Goal: Find specific page/section: Find specific page/section

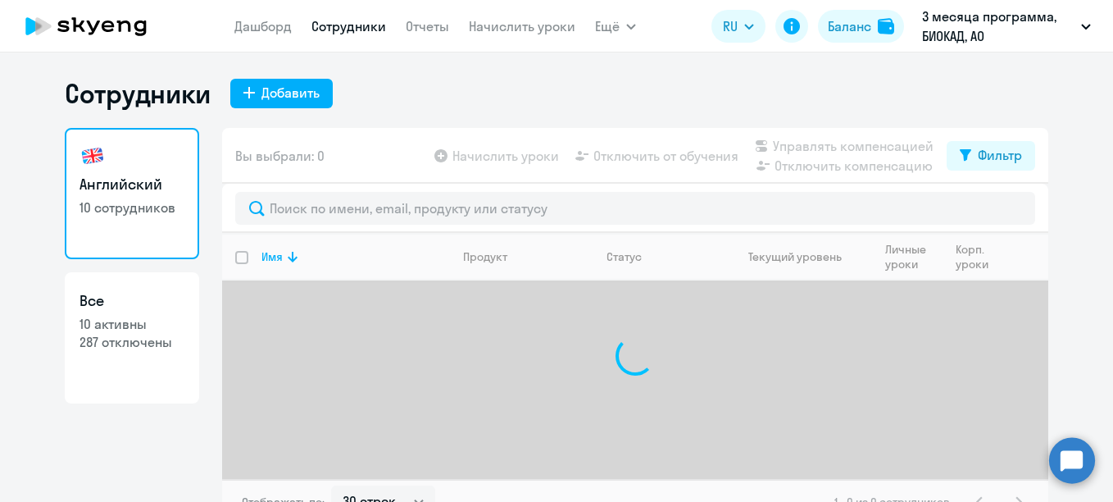
select select "30"
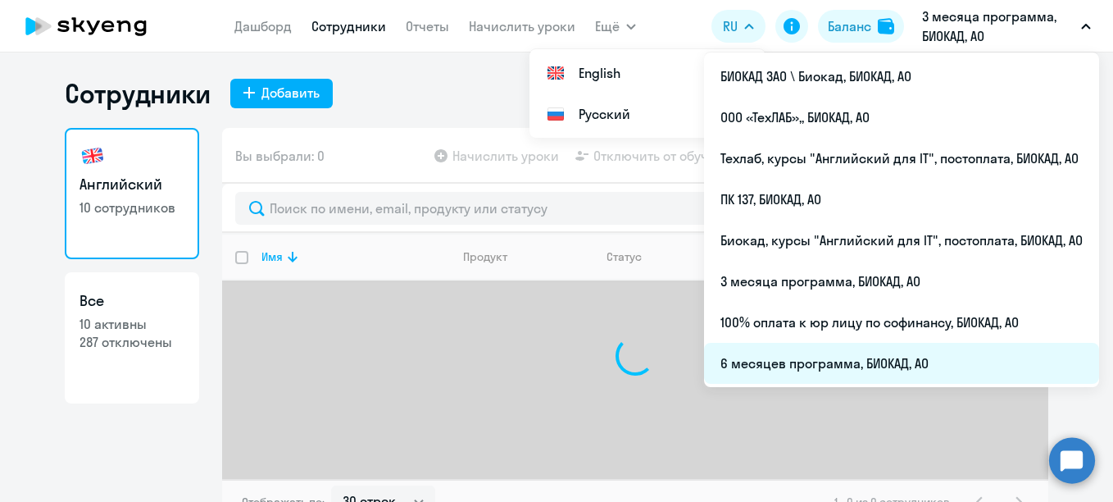
click at [809, 359] on li "6 месяцев программа, БИОКАД, АО" at bounding box center [901, 363] width 395 height 41
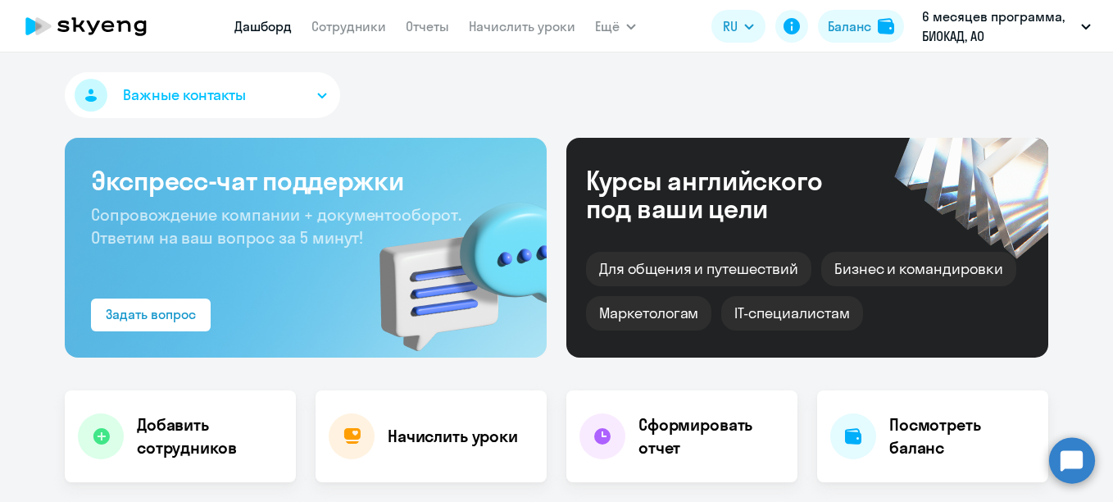
click at [590, 206] on div "Курсы английского под ваши цели" at bounding box center [726, 194] width 280 height 56
click at [361, 27] on link "Сотрудники" at bounding box center [349, 26] width 75 height 16
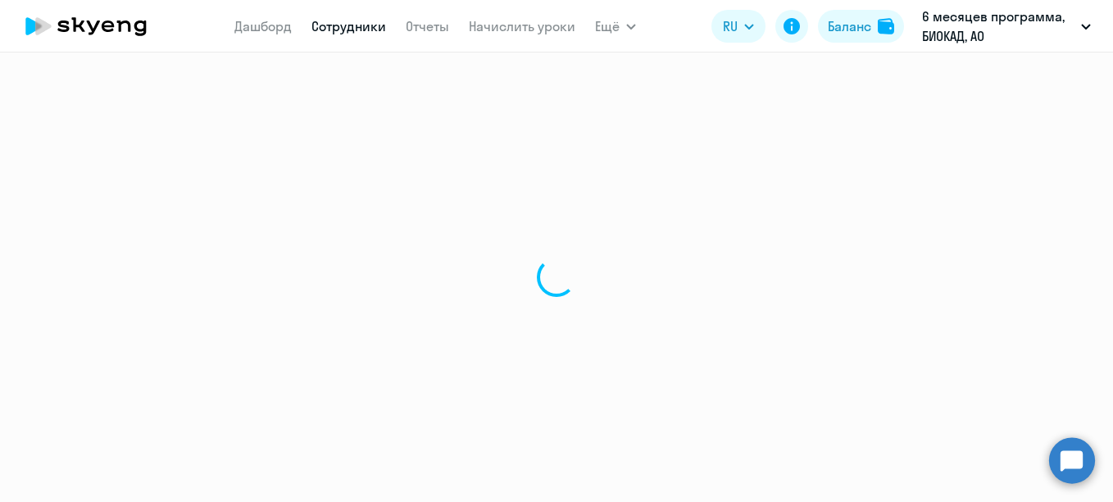
select select "30"
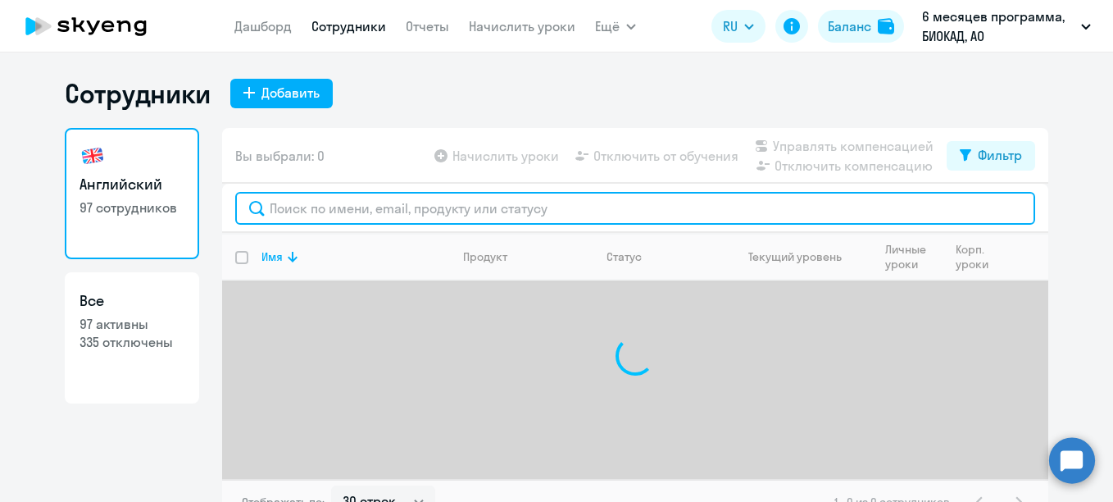
click at [438, 207] on input "text" at bounding box center [635, 208] width 800 height 33
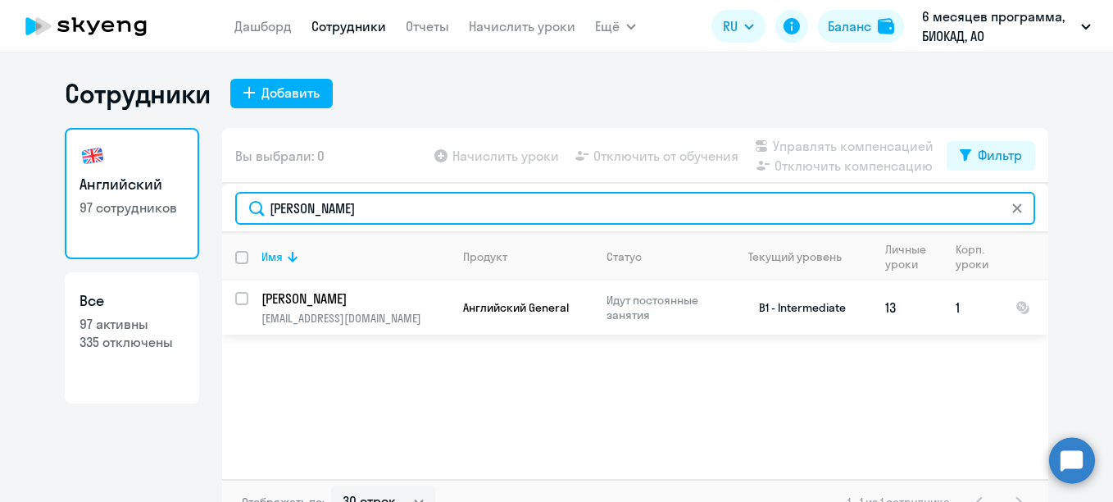
type input "волошина"
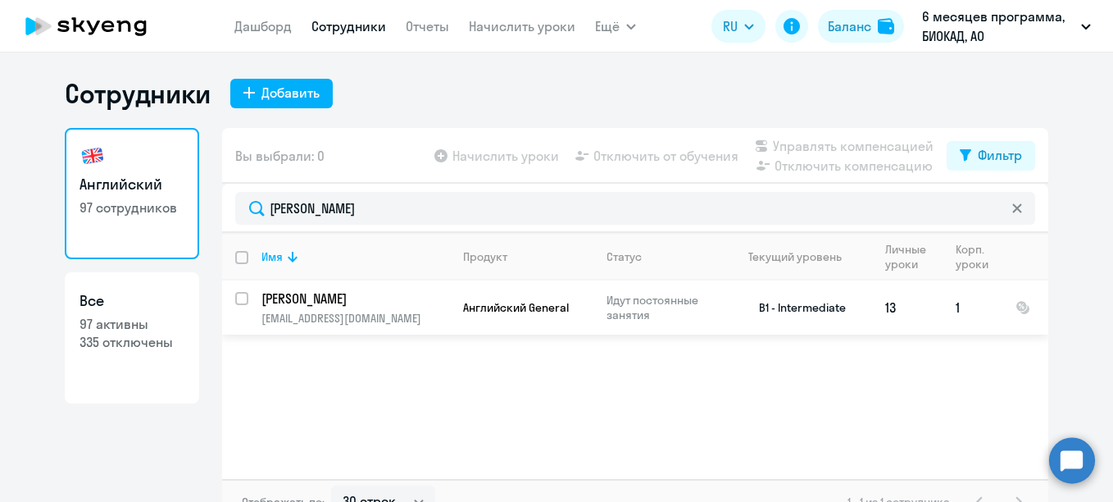
click at [326, 294] on p "[PERSON_NAME]" at bounding box center [354, 298] width 185 height 18
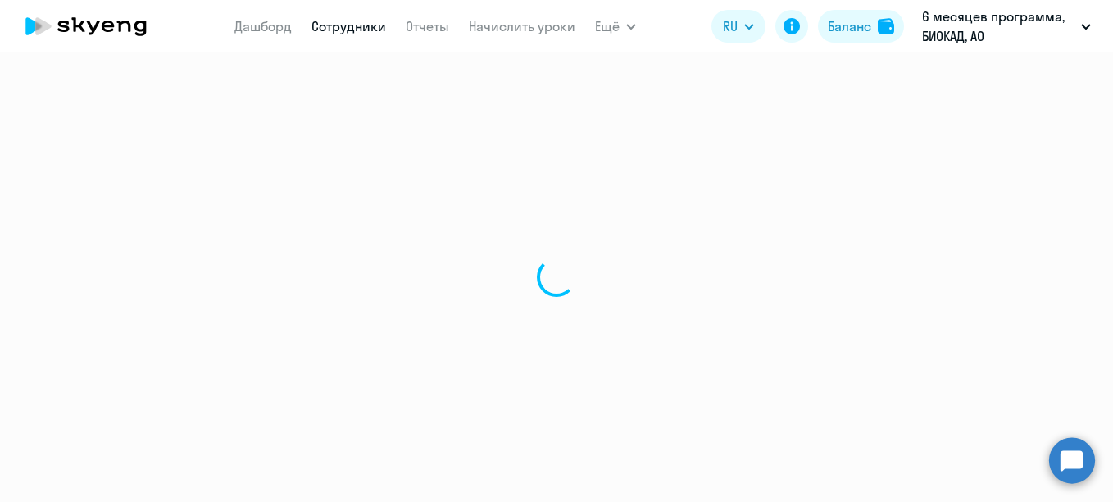
select select "english"
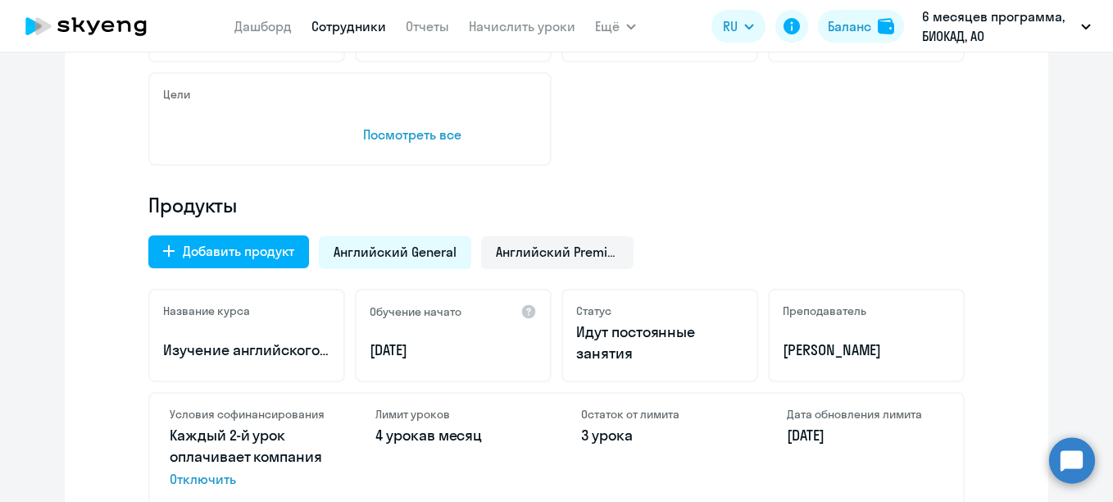
scroll to position [492, 0]
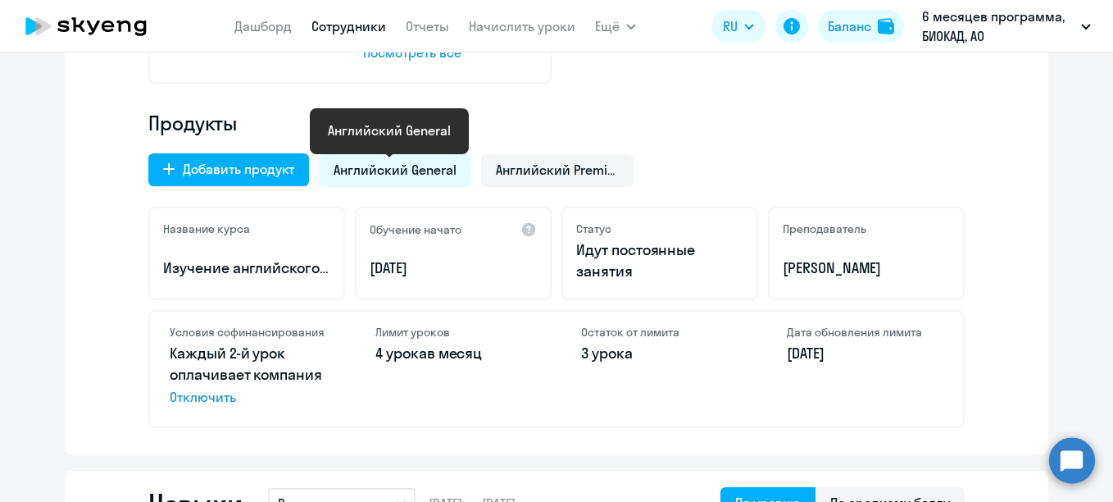
click at [385, 172] on span "Английский General" at bounding box center [395, 170] width 123 height 18
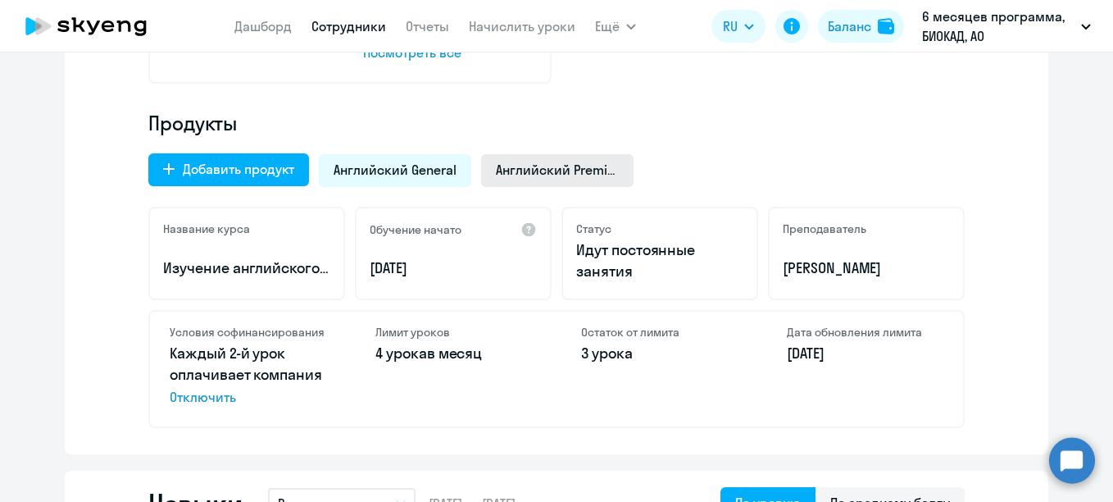
click at [536, 161] on span "Английский Premium" at bounding box center [557, 170] width 123 height 18
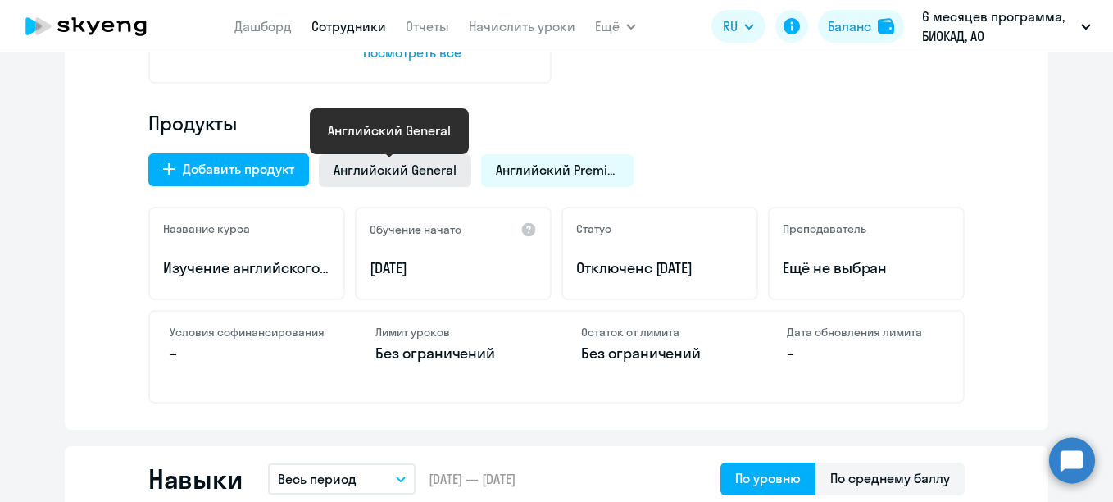
click at [412, 165] on span "Английский General" at bounding box center [395, 170] width 123 height 18
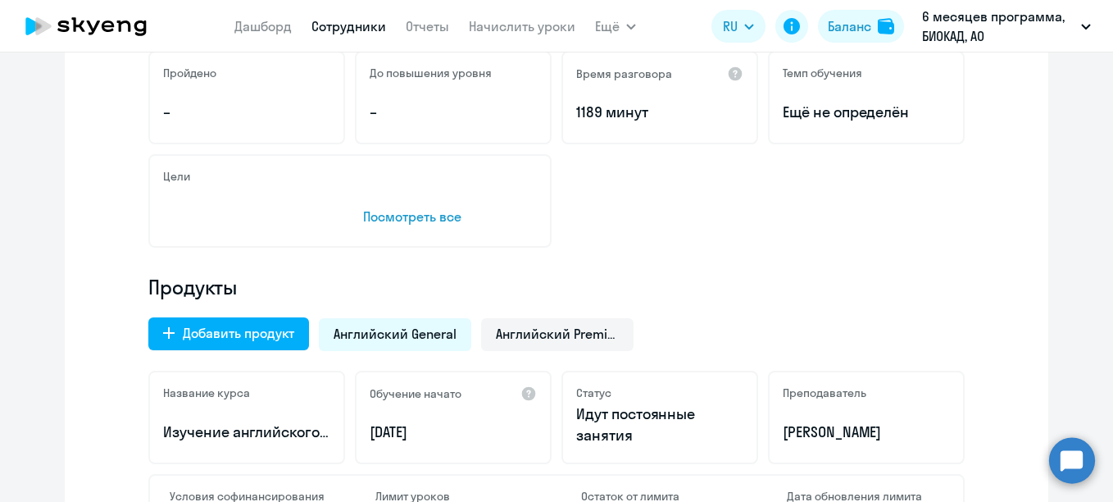
scroll to position [410, 0]
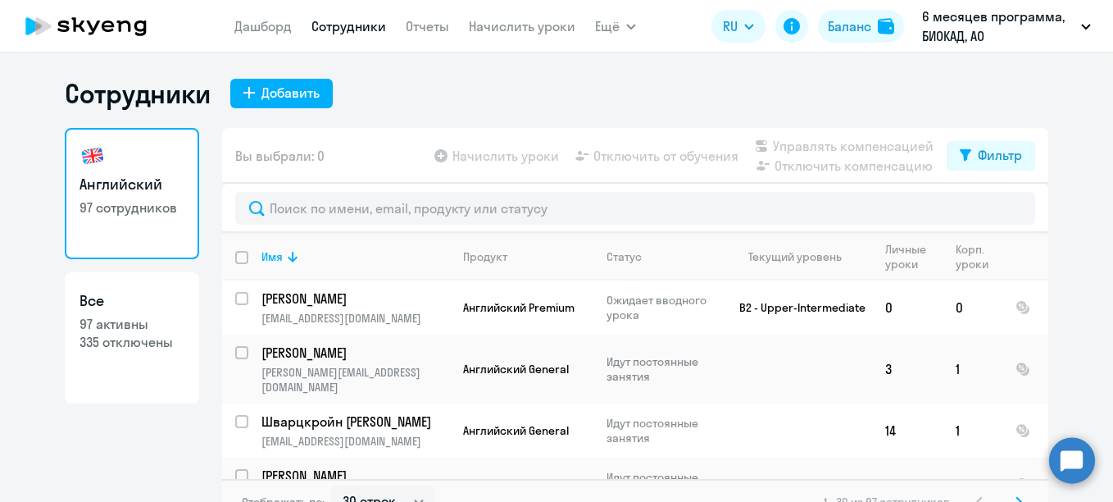
select select "30"
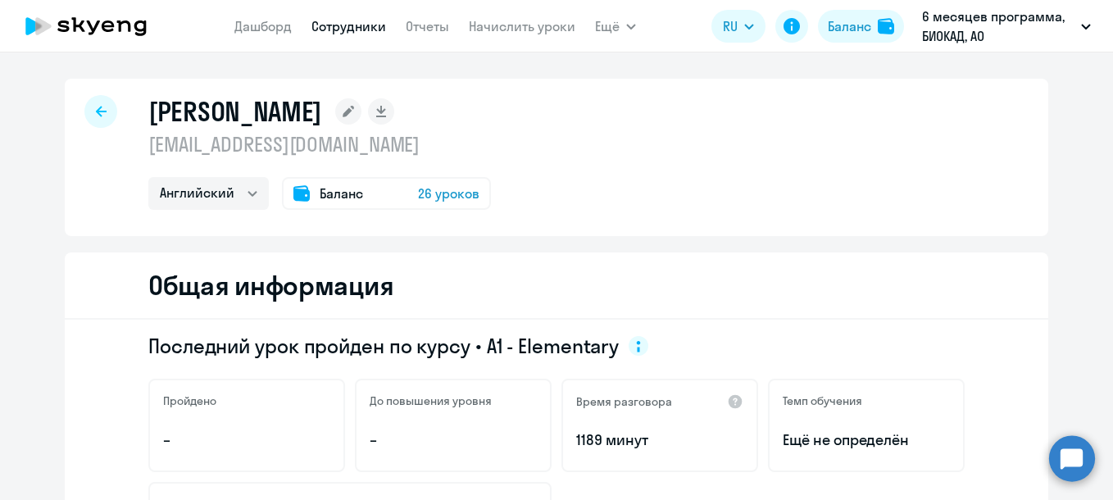
select select "english"
